Goal: Task Accomplishment & Management: Use online tool/utility

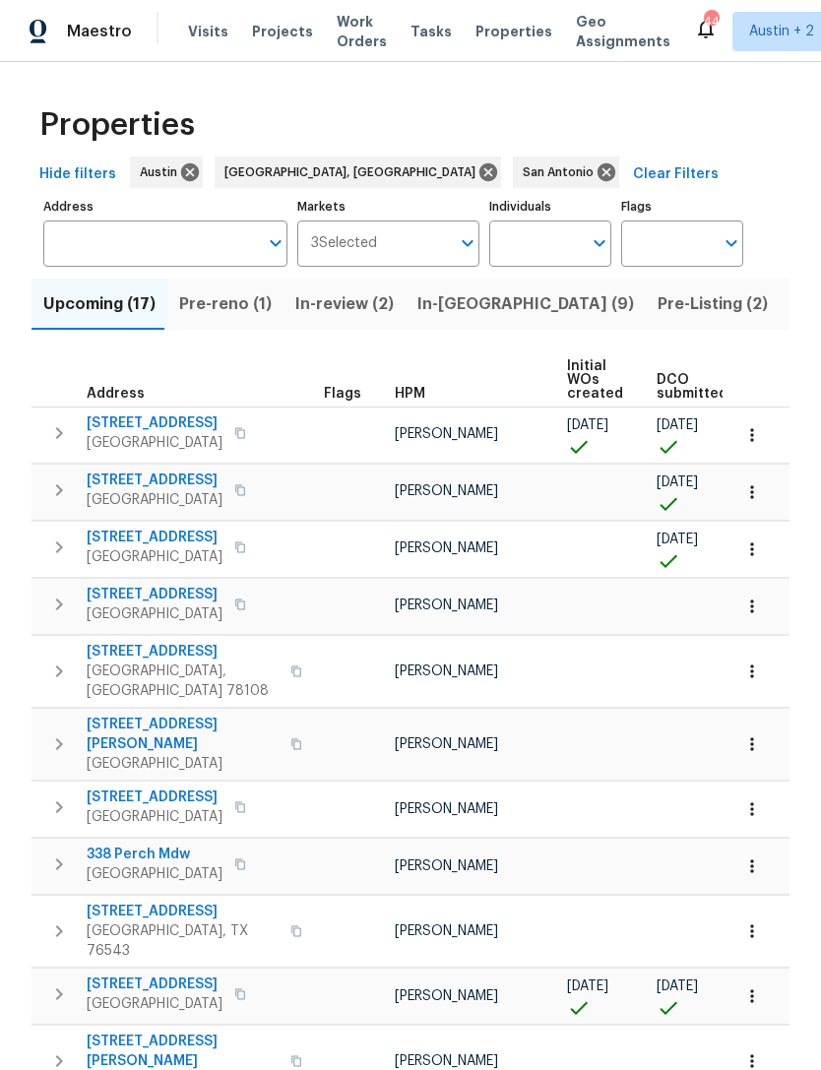
click at [106, 232] on input "Address" at bounding box center [150, 243] width 215 height 46
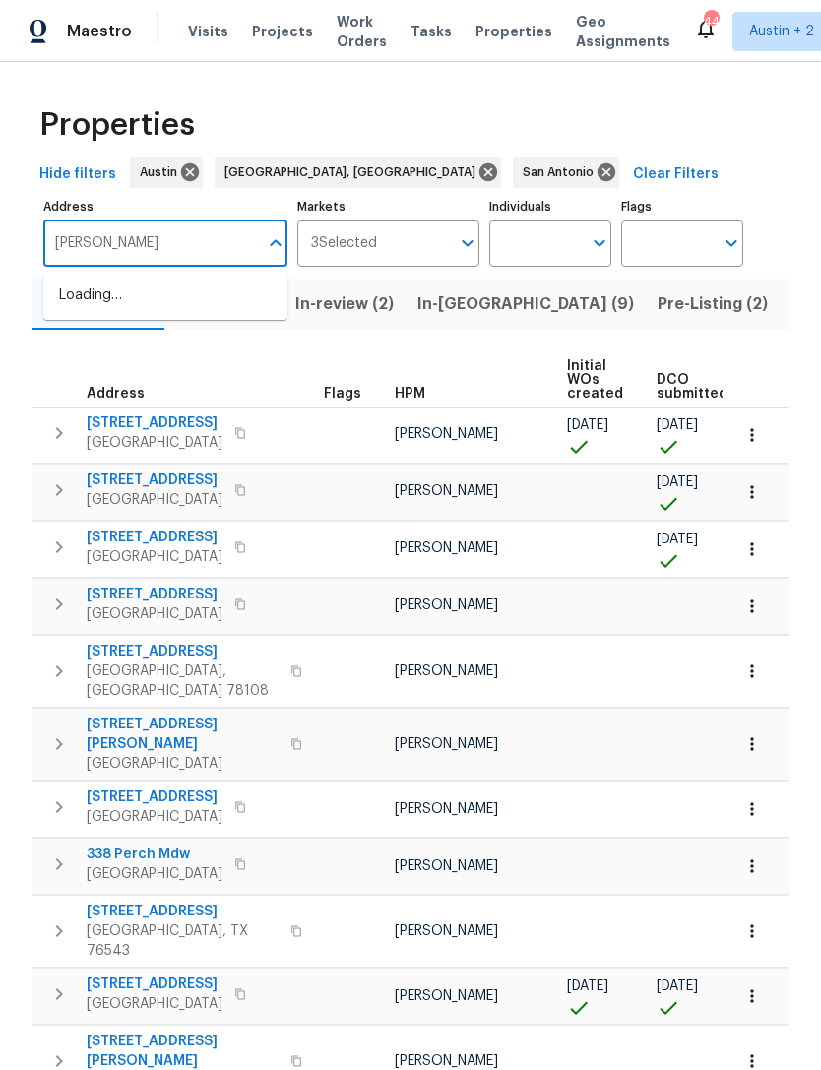
type input "morgana"
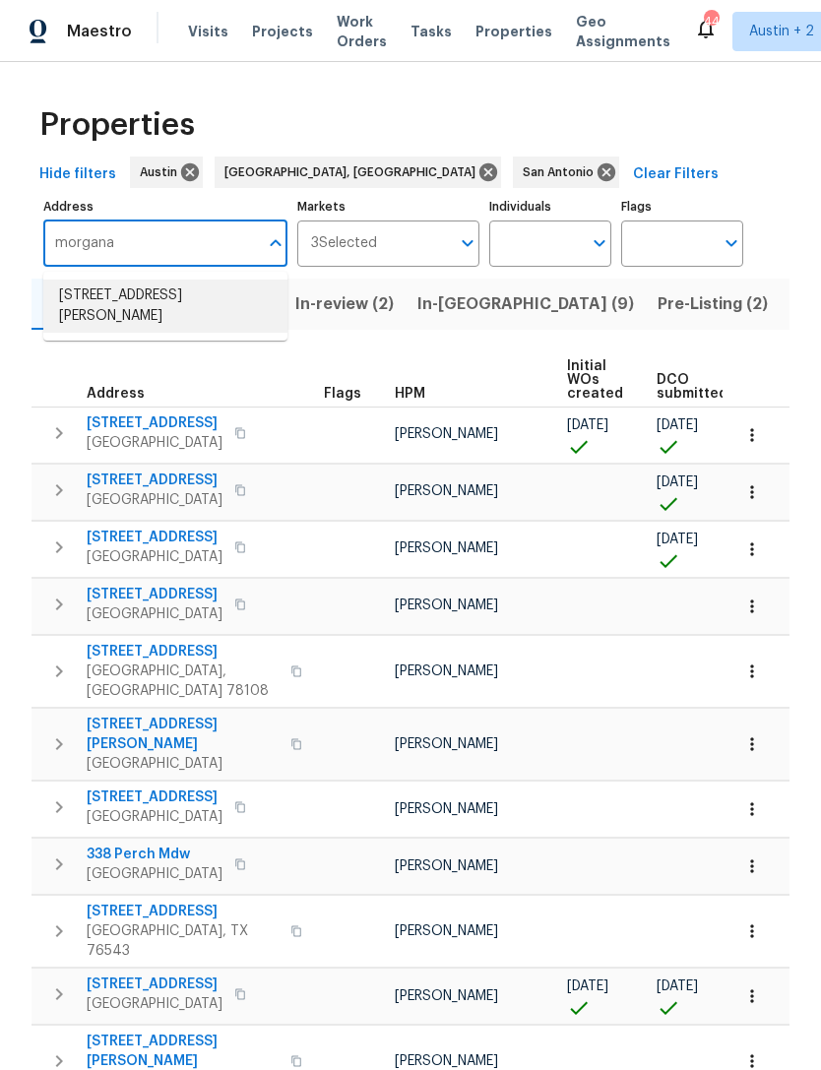
click at [94, 304] on li "[STREET_ADDRESS][PERSON_NAME]" at bounding box center [165, 306] width 244 height 53
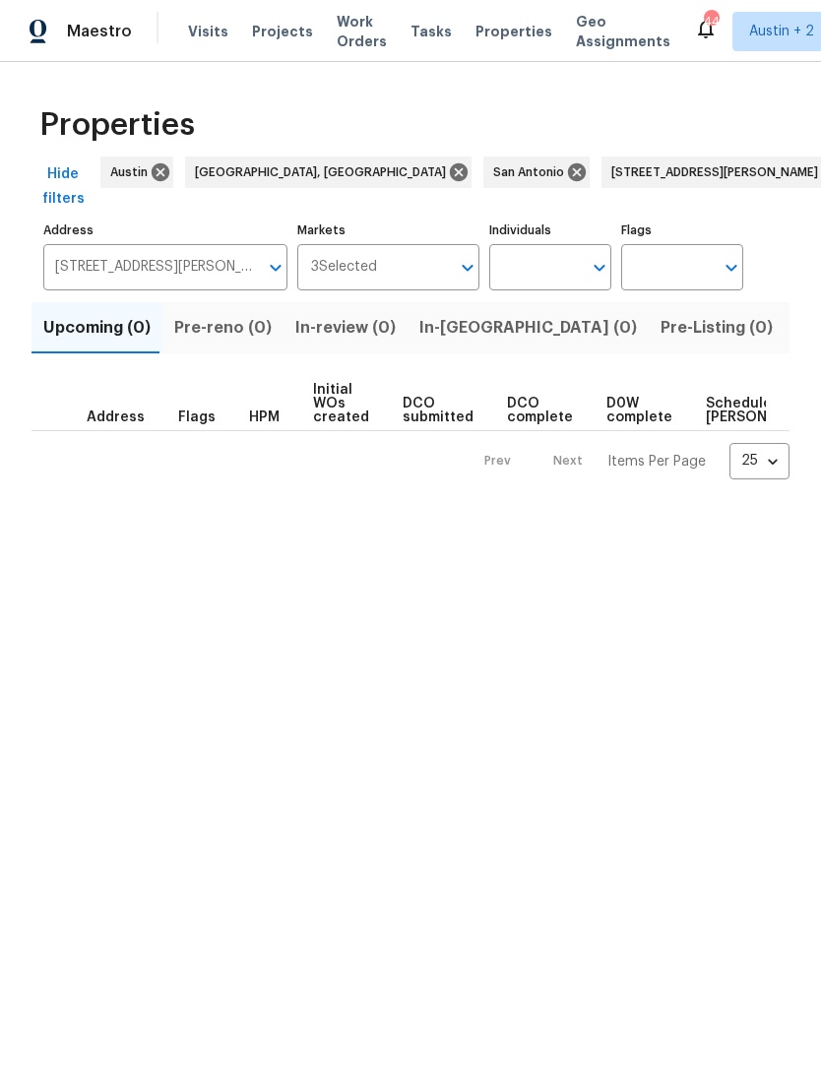
click at [796, 335] on span "Listed (1)" at bounding box center [831, 328] width 71 height 28
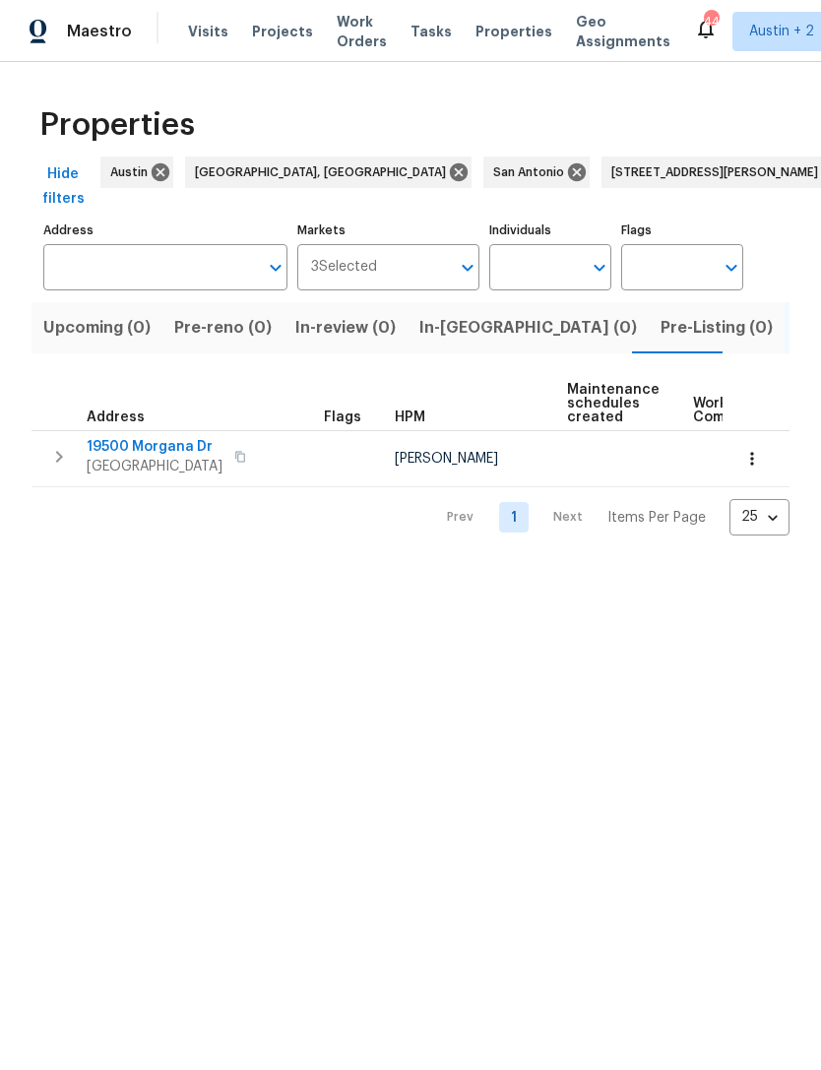
type input "[STREET_ADDRESS][PERSON_NAME]"
click at [114, 456] on span "19500 Morgana Dr" at bounding box center [155, 447] width 136 height 20
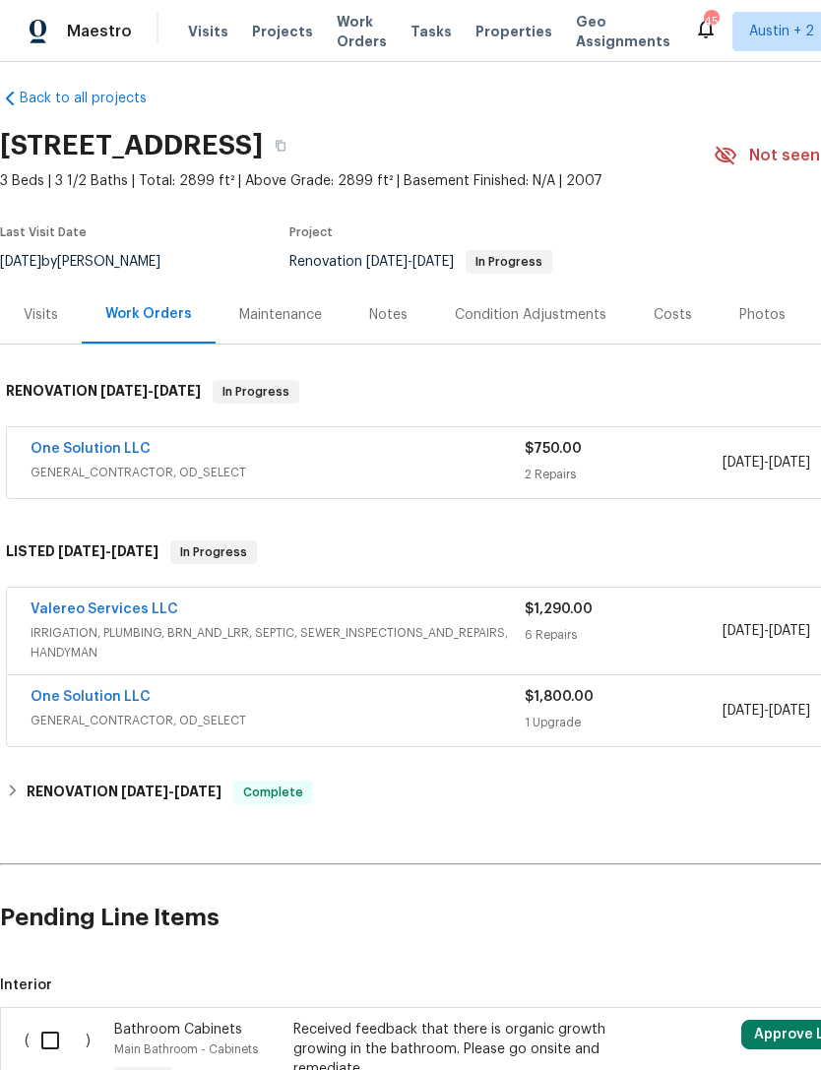
scroll to position [13, 0]
click at [80, 451] on link "One Solution LLC" at bounding box center [91, 449] width 120 height 14
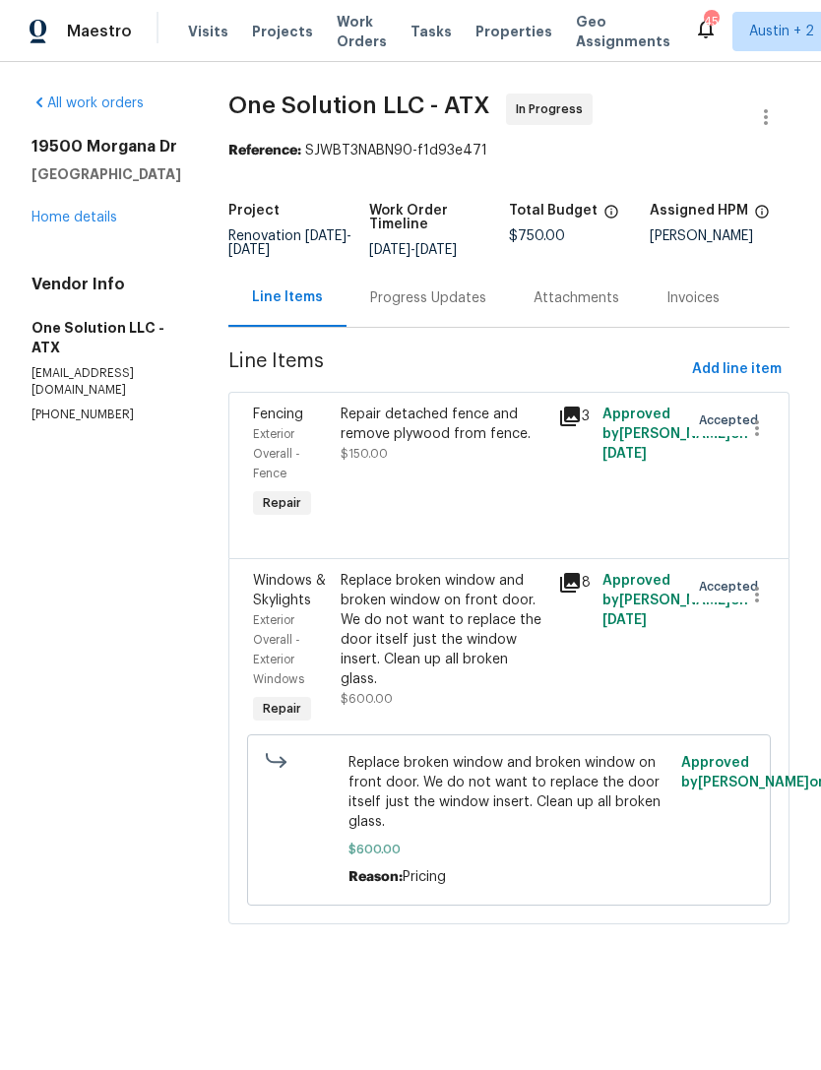
click at [572, 589] on icon at bounding box center [570, 583] width 24 height 24
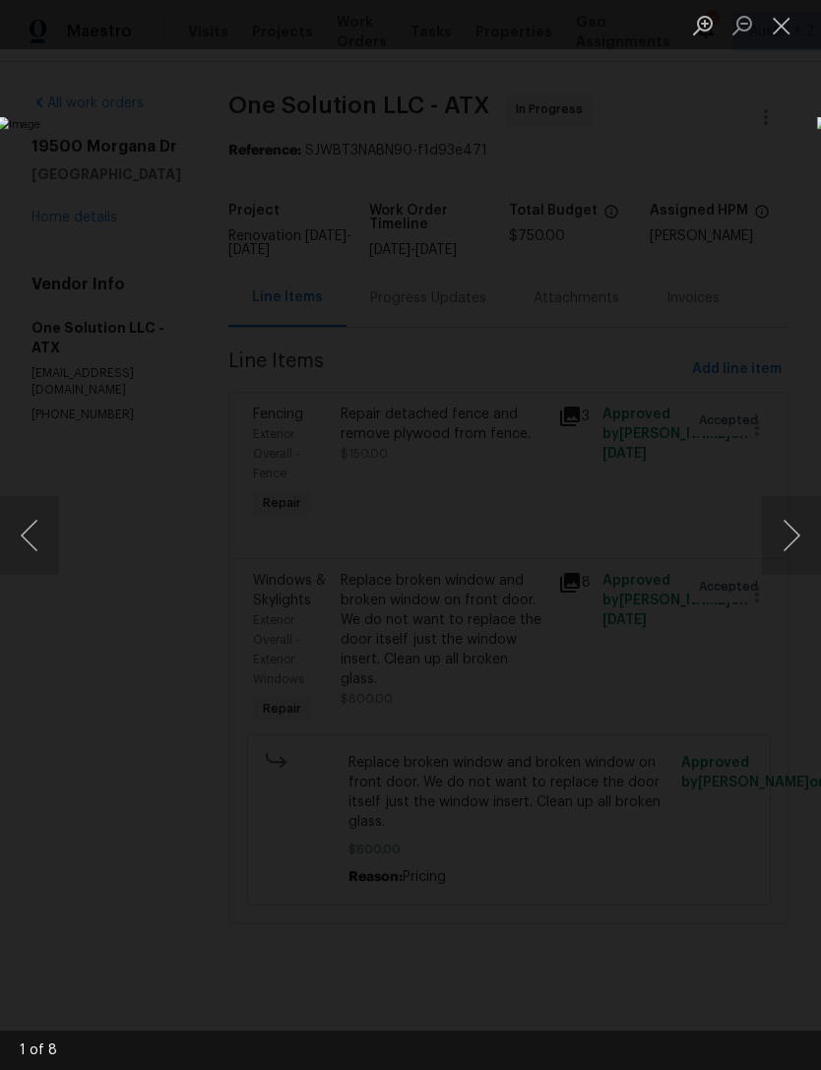
click at [784, 536] on button "Next image" at bounding box center [791, 535] width 59 height 79
click at [778, 529] on button "Next image" at bounding box center [791, 535] width 59 height 79
click at [781, 525] on button "Next image" at bounding box center [791, 535] width 59 height 79
click at [774, 525] on button "Next image" at bounding box center [791, 535] width 59 height 79
click at [775, 524] on button "Next image" at bounding box center [791, 535] width 59 height 79
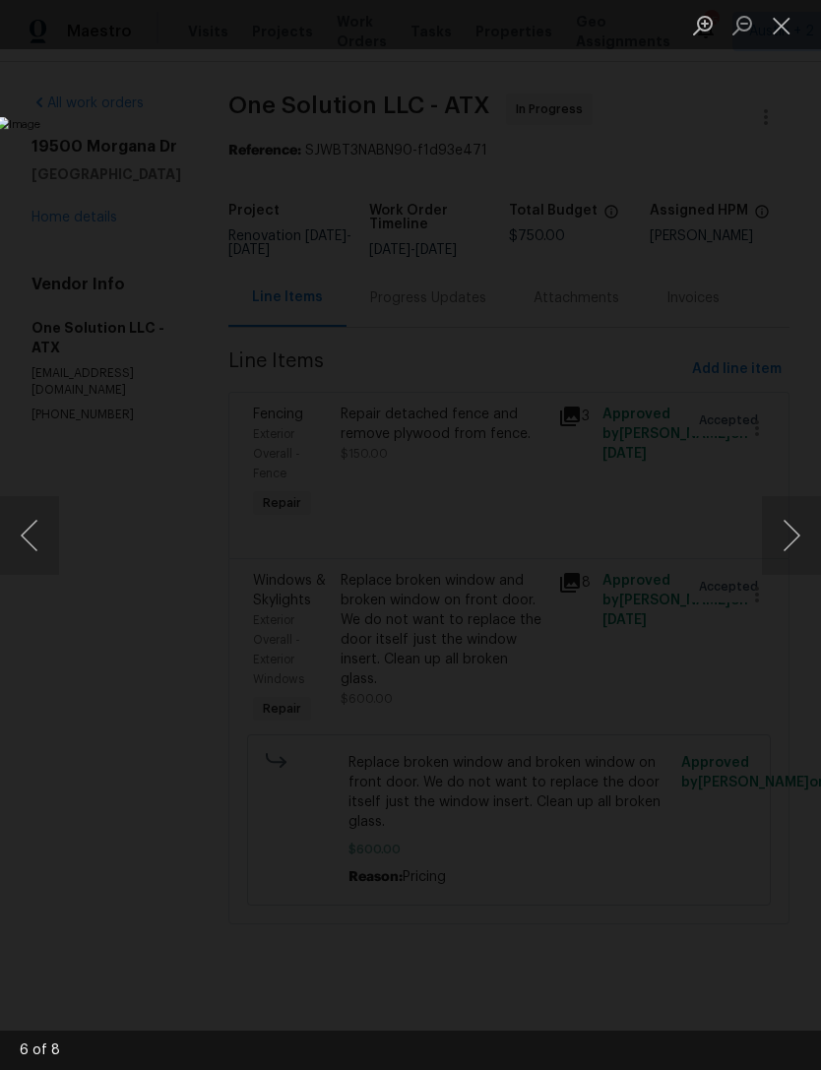
click at [775, 524] on button "Next image" at bounding box center [791, 535] width 59 height 79
click at [780, 38] on button "Close lightbox" at bounding box center [781, 25] width 39 height 34
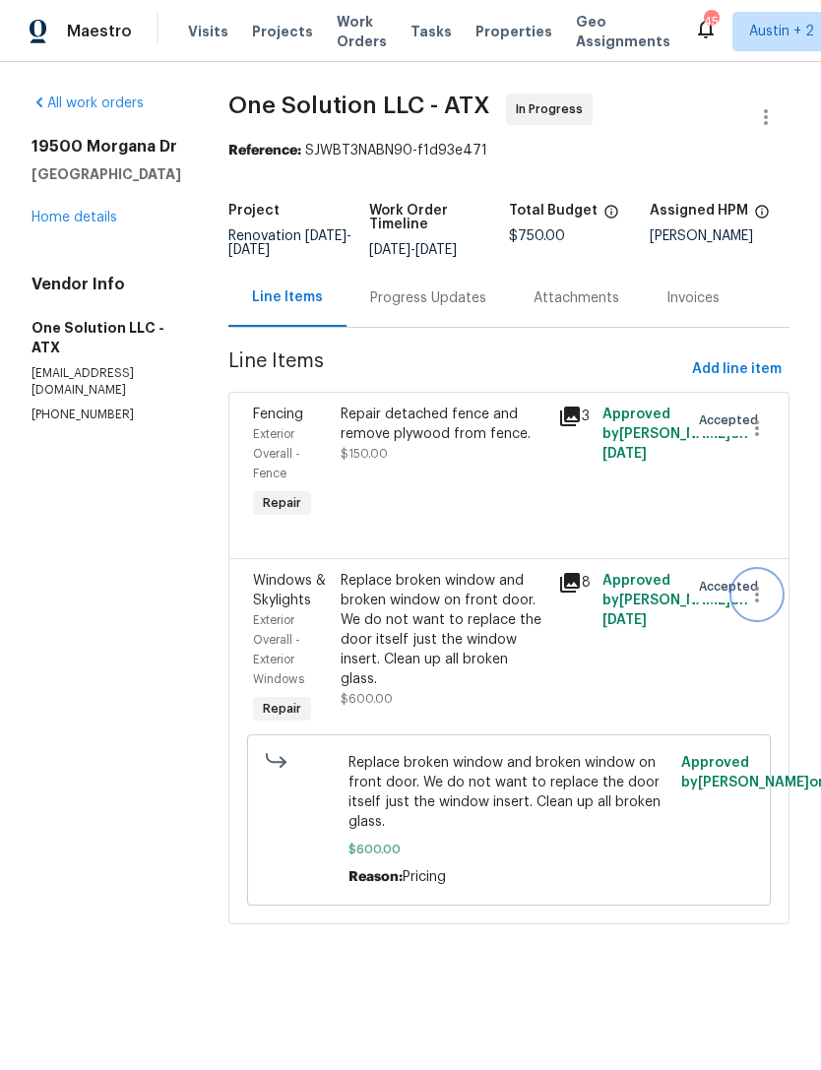
click at [753, 604] on icon "button" at bounding box center [757, 595] width 24 height 24
click at [585, 635] on div at bounding box center [410, 535] width 821 height 1070
click at [443, 658] on div "Replace broken window and broken window on front door. We do not want to replac…" at bounding box center [444, 630] width 207 height 118
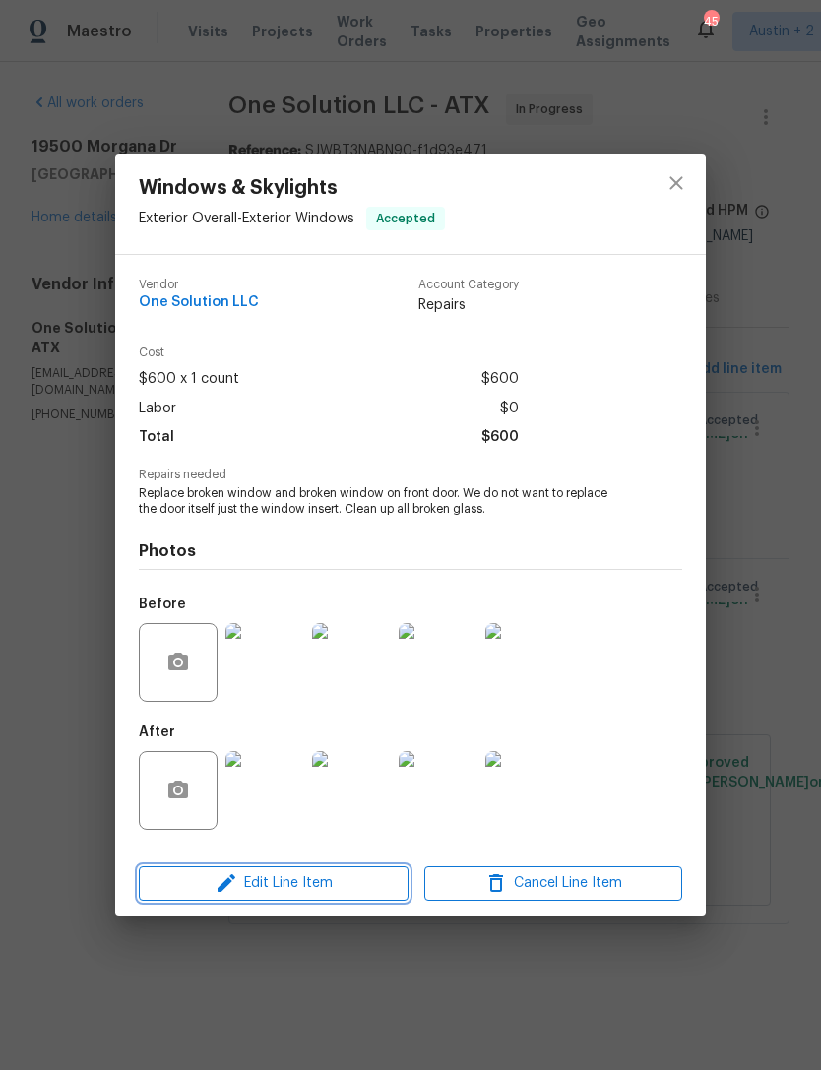
click at [360, 899] on button "Edit Line Item" at bounding box center [274, 883] width 270 height 34
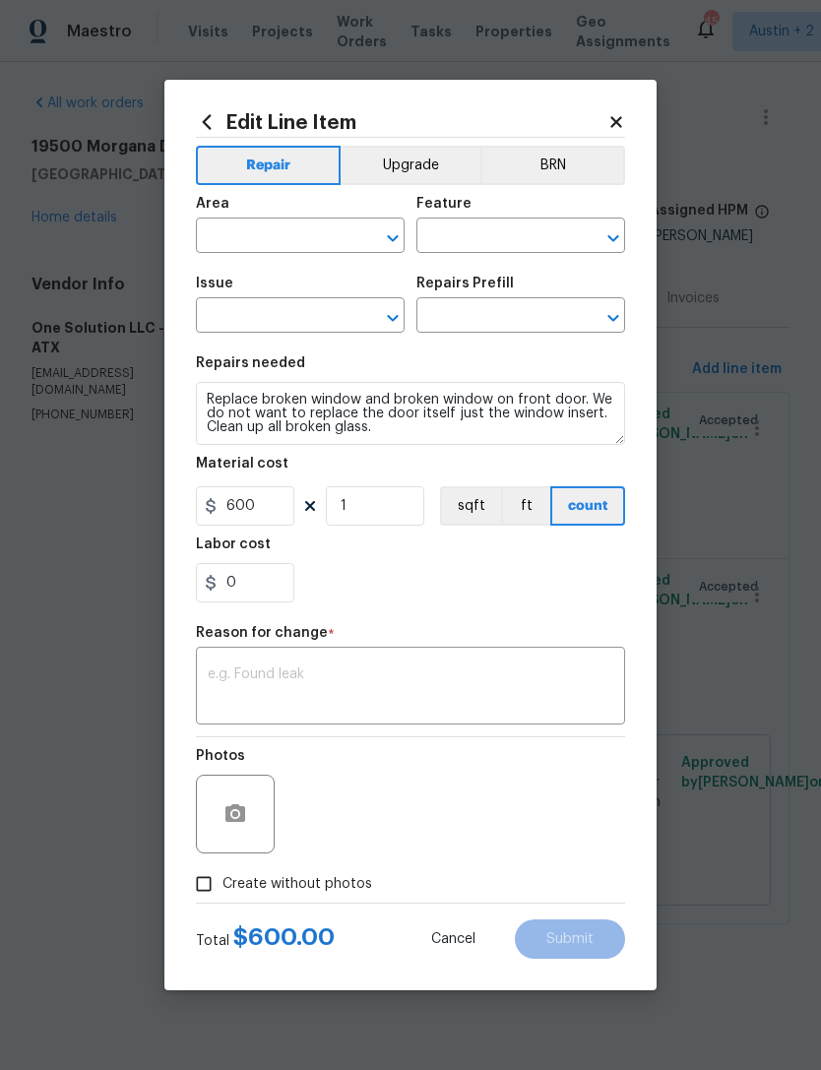
type input "Exterior Overall"
type input "Exterior Windows"
type input "Windows & Skylights"
type input "Double Pane Replacement $114.21"
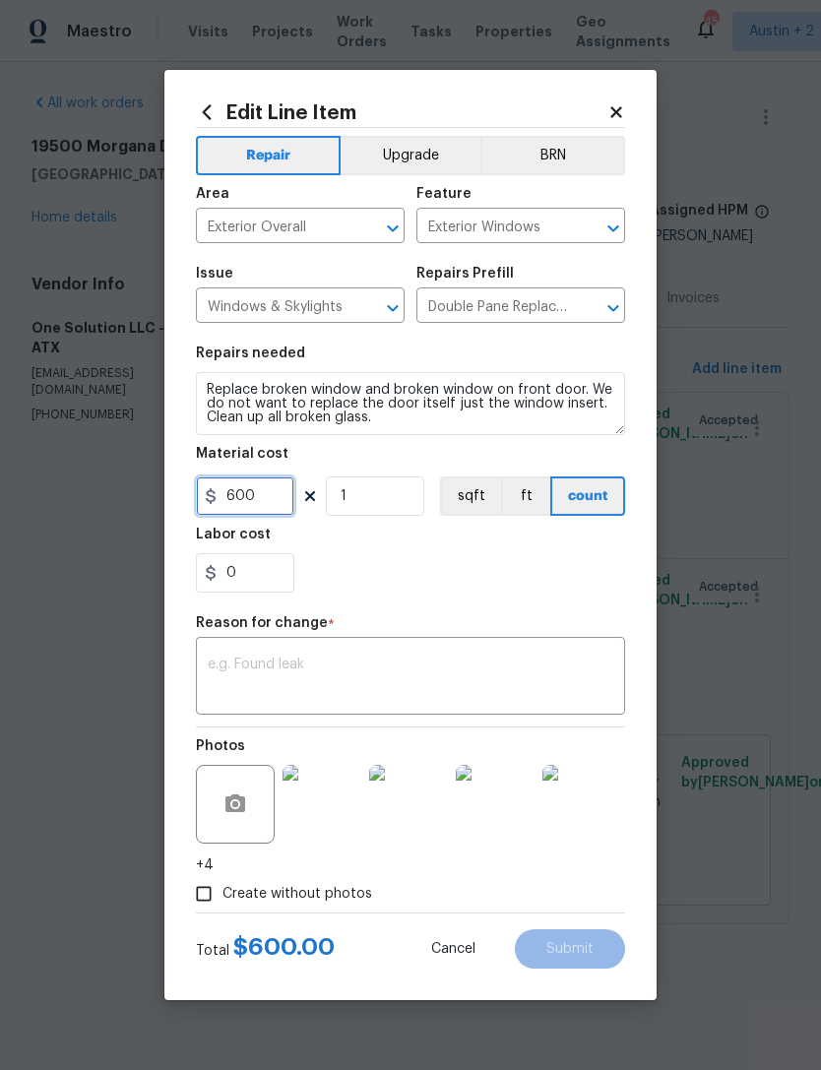
click at [245, 502] on input "600" at bounding box center [245, 495] width 98 height 39
type input "1280"
click at [590, 601] on section "Repairs needed Replace broken window and broken window on front door. We do not…" at bounding box center [410, 470] width 429 height 270
click at [531, 676] on textarea at bounding box center [411, 678] width 406 height 41
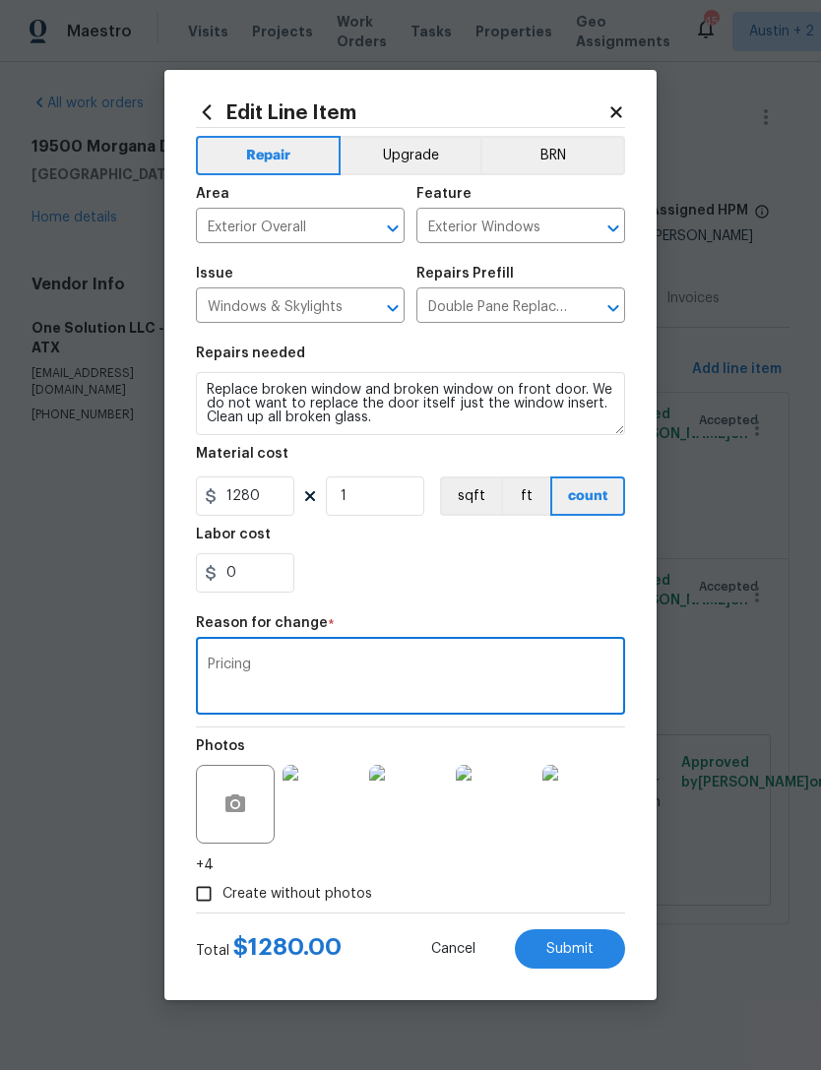
type textarea "Pricing"
click at [567, 593] on div "0" at bounding box center [410, 572] width 429 height 39
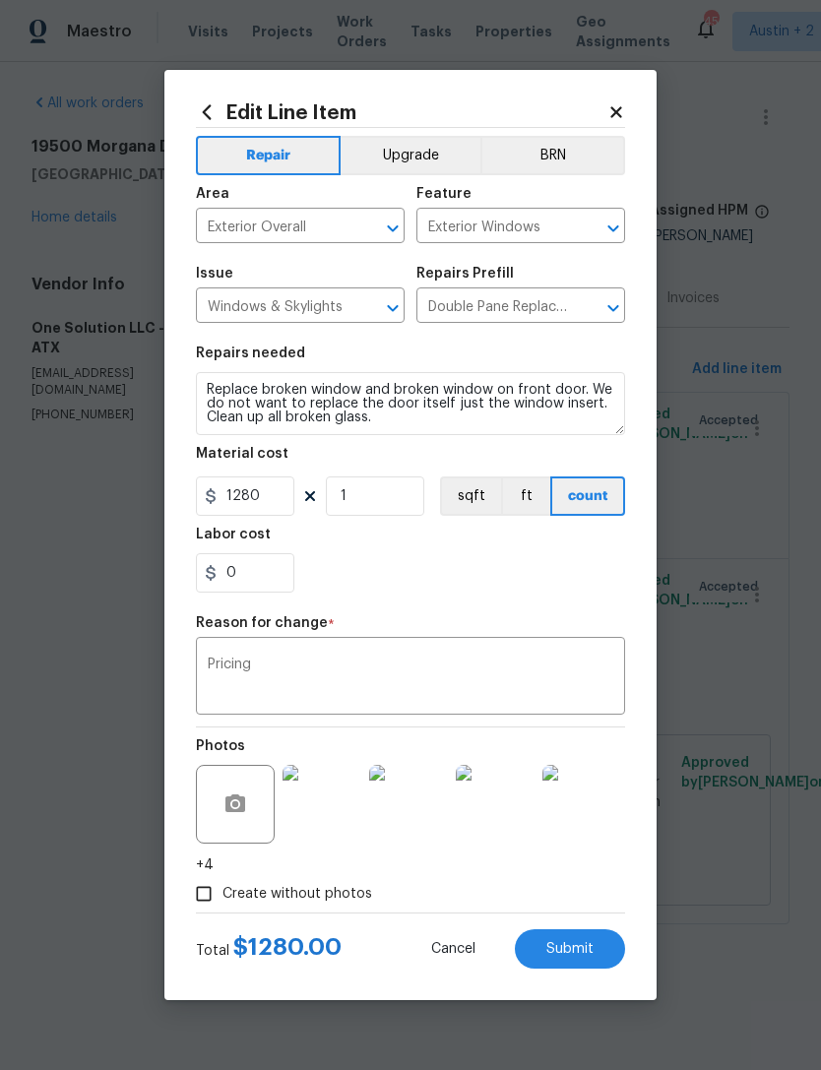
click at [588, 953] on span "Submit" at bounding box center [569, 949] width 47 height 15
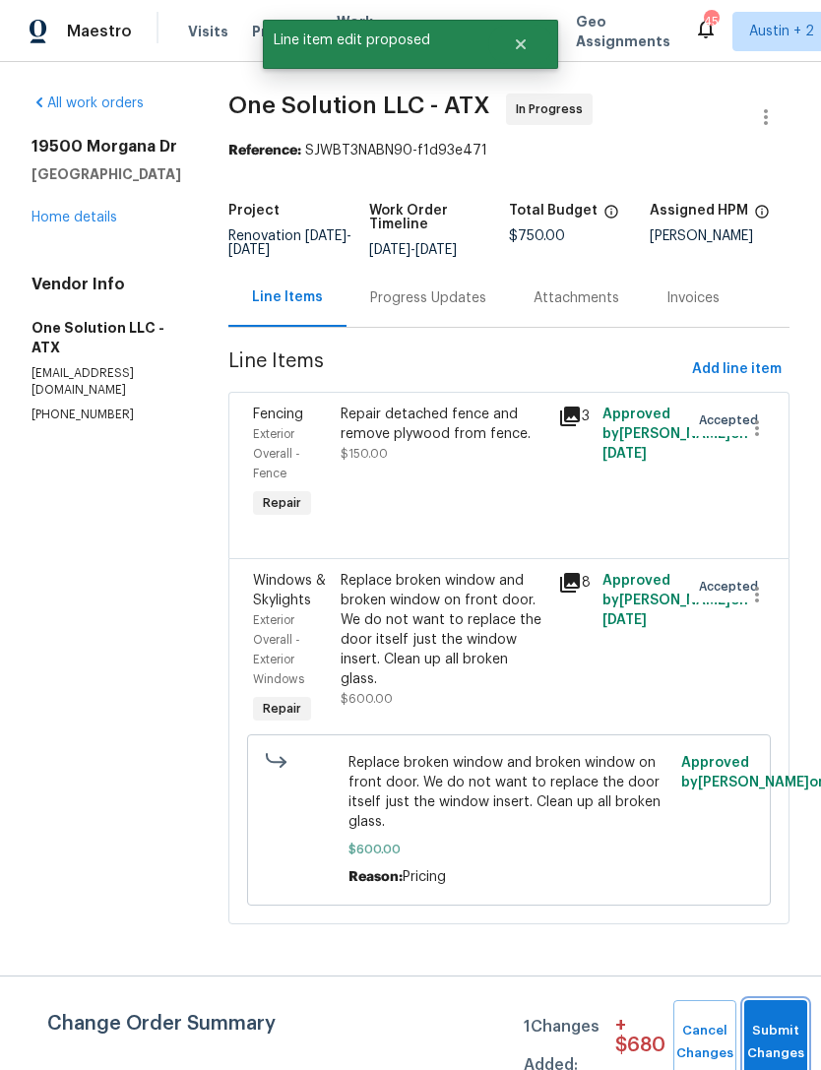
click at [776, 1034] on button "Submit Changes" at bounding box center [775, 1042] width 63 height 85
